Goal: Information Seeking & Learning: Learn about a topic

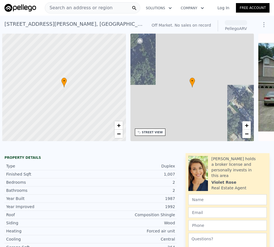
scroll to position [0, 2]
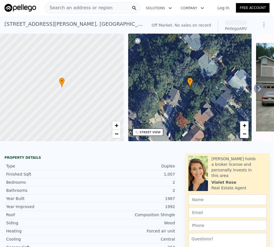
click at [81, 8] on span "Search an address or region" at bounding box center [78, 7] width 67 height 7
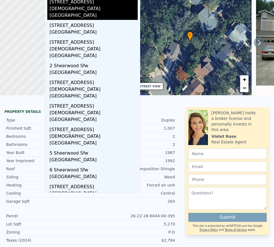
scroll to position [0, 0]
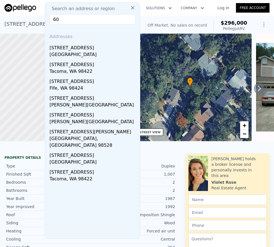
type input "6"
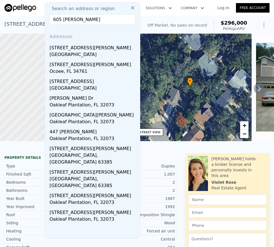
scroll to position [1, 0]
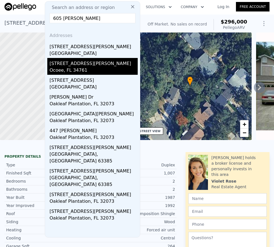
type input "605 [PERSON_NAME]"
click at [76, 70] on div "Ocoee, FL 34761" at bounding box center [93, 71] width 88 height 8
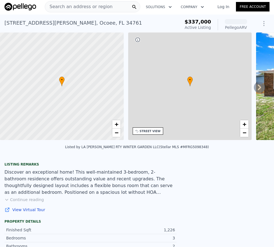
scroll to position [2, 0]
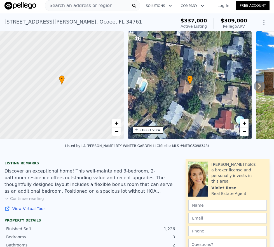
click at [257, 88] on icon at bounding box center [259, 86] width 11 height 11
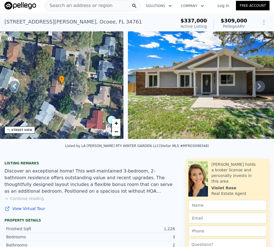
click at [257, 89] on icon at bounding box center [259, 86] width 11 height 11
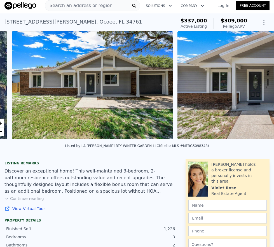
scroll to position [0, 256]
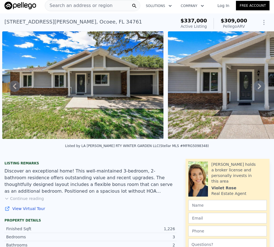
click at [257, 89] on icon at bounding box center [259, 86] width 11 height 11
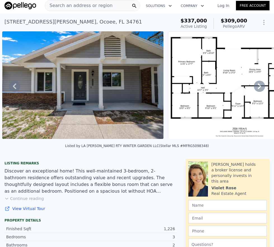
click at [257, 89] on icon at bounding box center [259, 86] width 11 height 11
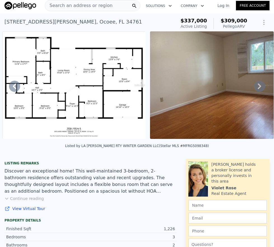
click at [257, 89] on icon at bounding box center [259, 86] width 11 height 11
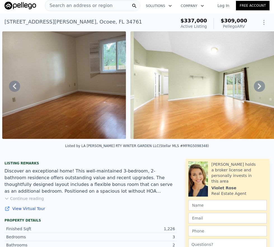
click at [254, 88] on icon at bounding box center [259, 86] width 11 height 11
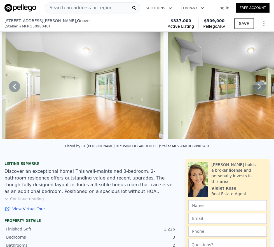
scroll to position [116, 0]
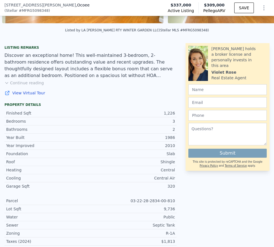
click at [29, 86] on button "Continue reading" at bounding box center [23, 83] width 39 height 6
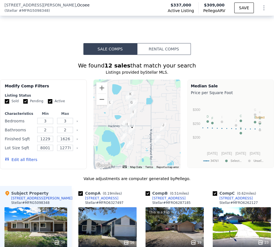
scroll to position [923, 0]
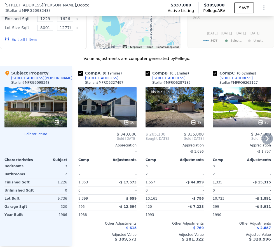
click at [265, 136] on icon at bounding box center [266, 139] width 3 height 6
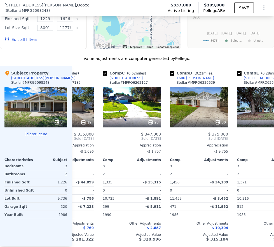
scroll to position [0, 134]
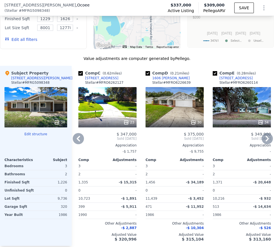
click at [265, 136] on icon at bounding box center [266, 139] width 3 height 6
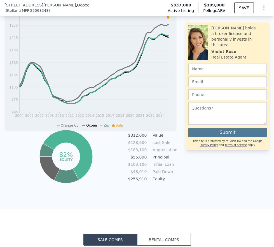
scroll to position [412, 0]
